Goal: Information Seeking & Learning: Stay updated

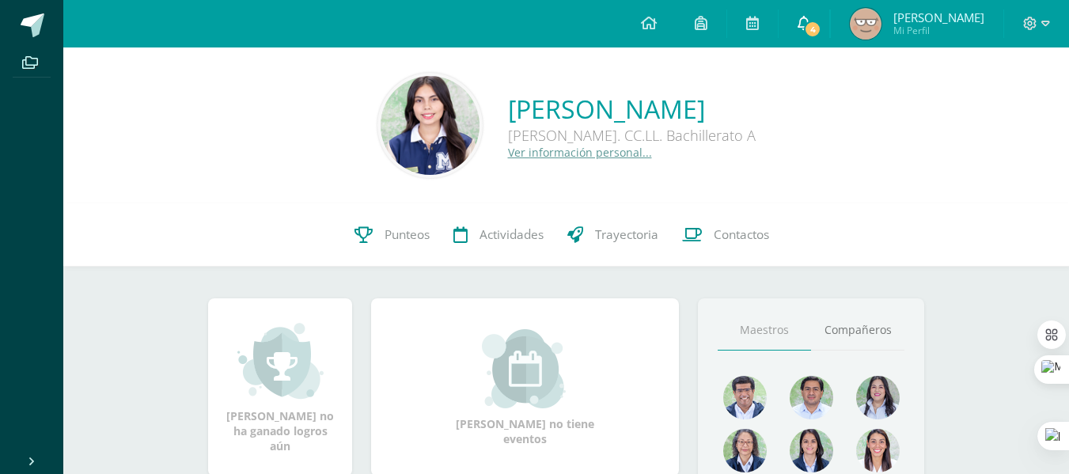
click at [821, 32] on span "4" at bounding box center [812, 29] width 17 height 17
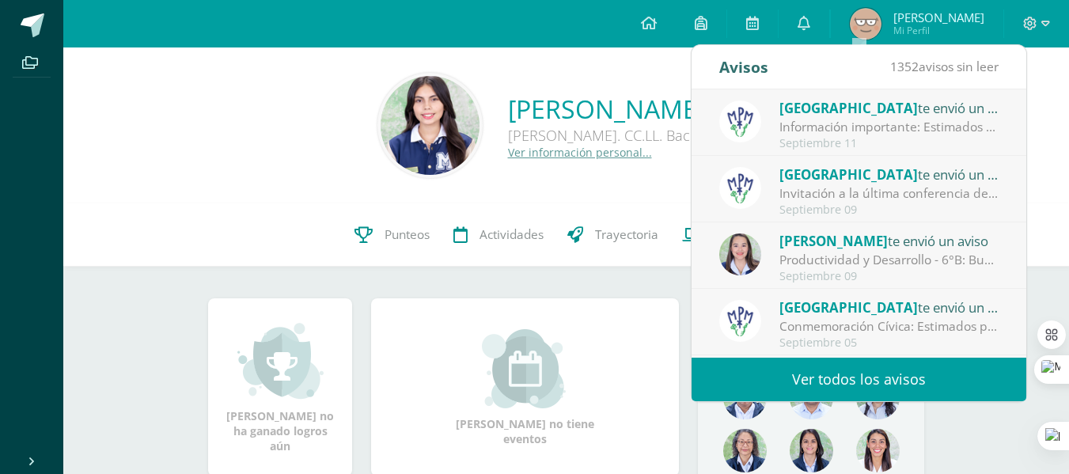
click at [785, 121] on div "Información importante: Estimados padres de familia de IIIA: Por favor tomar no…" at bounding box center [889, 127] width 220 height 18
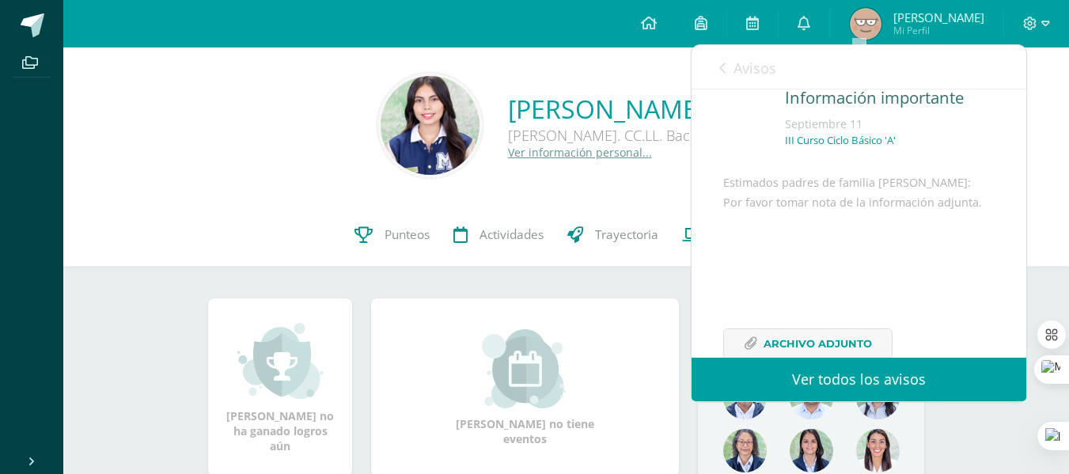
scroll to position [62, 0]
click at [779, 379] on link "Ver todos los avisos" at bounding box center [859, 380] width 335 height 44
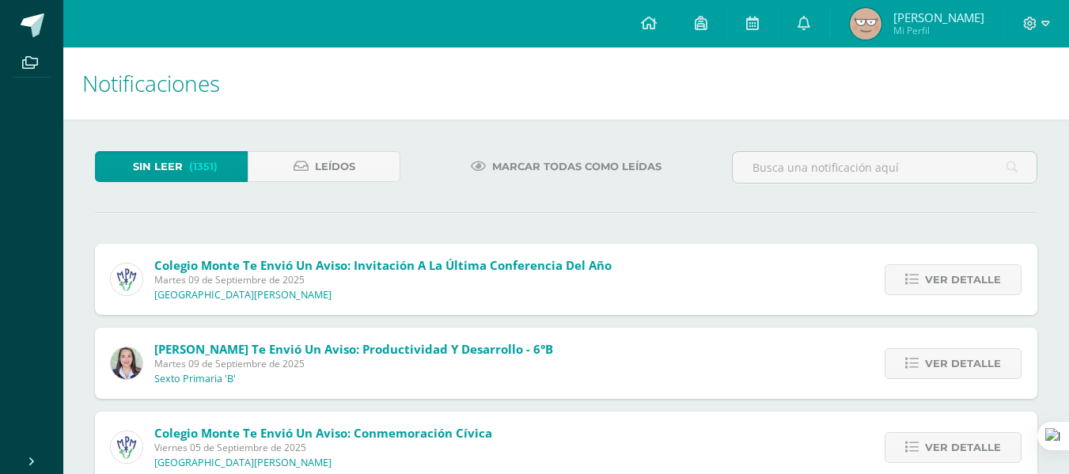
scroll to position [70, 0]
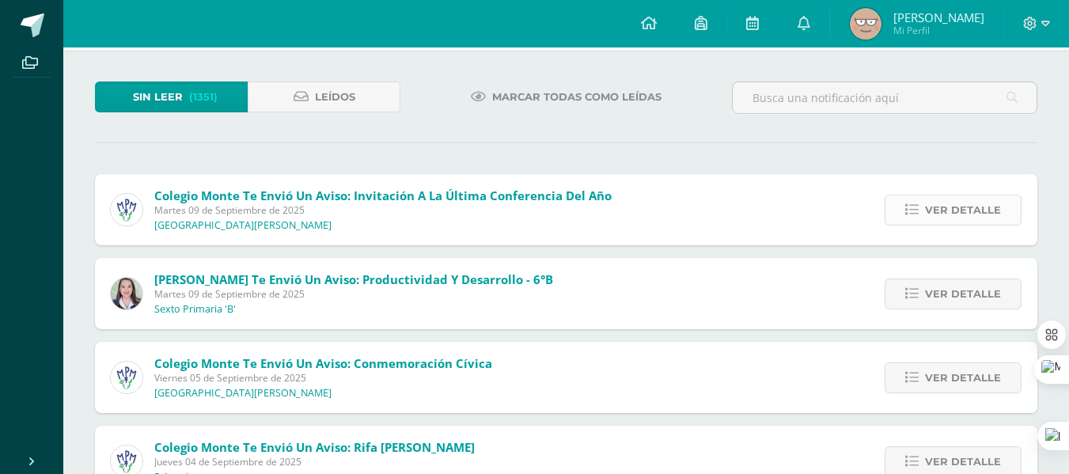
click at [944, 222] on span "Ver detalle" at bounding box center [963, 209] width 76 height 29
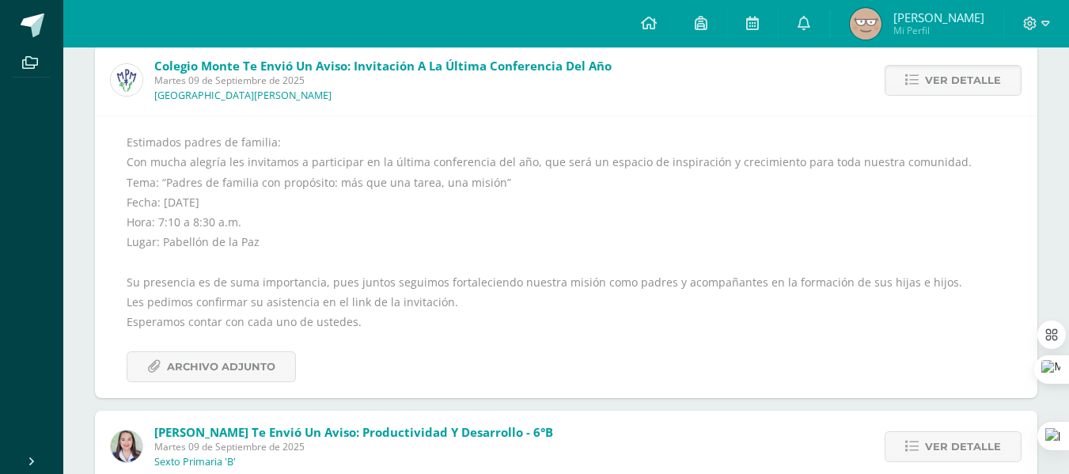
scroll to position [200, 0]
click at [205, 363] on span "Archivo Adjunto" at bounding box center [221, 365] width 108 height 29
